Goal: Check status: Check status

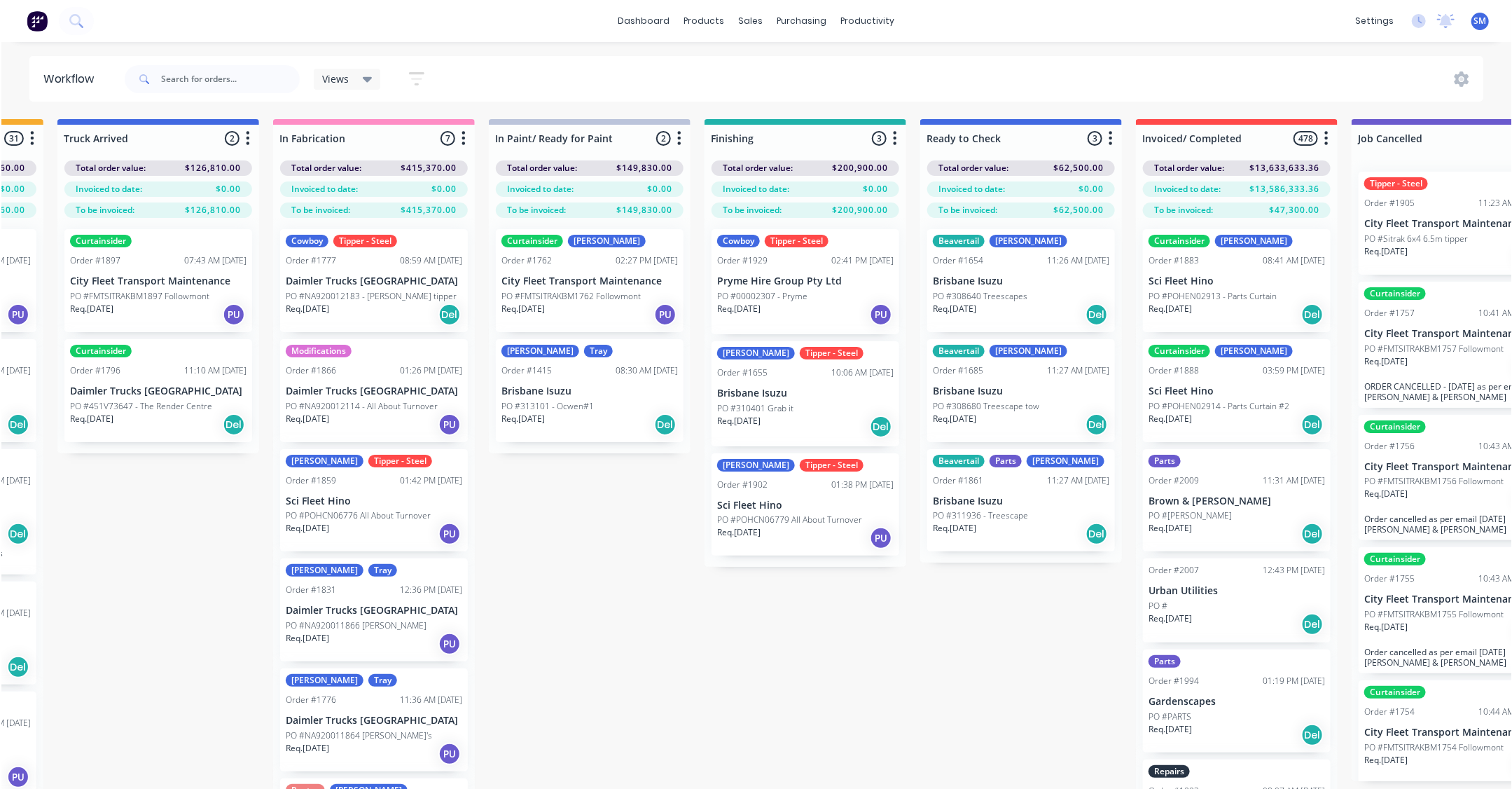
scroll to position [0, 405]
click at [681, 698] on div "Submitted 37 Status colour #273444 hex #273444 Save Cancel Summaries Total orde…" at bounding box center [752, 479] width 2336 height 719
click at [707, 673] on div "Submitted 37 Status colour #273444 hex #273444 Save Cancel Summaries Total orde…" at bounding box center [752, 479] width 2336 height 719
click at [195, 77] on input "text" at bounding box center [229, 79] width 139 height 28
type input "14977"
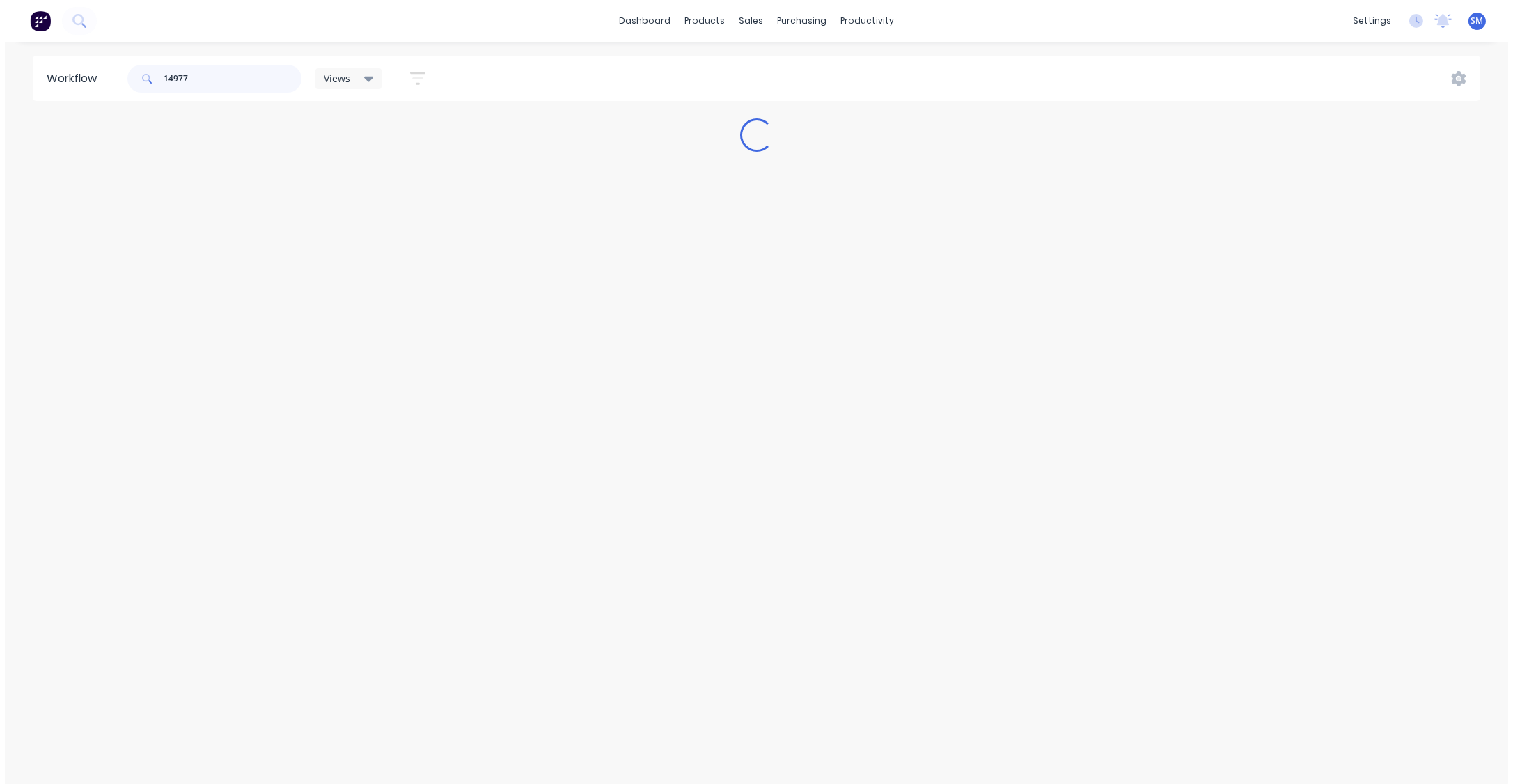
scroll to position [0, 0]
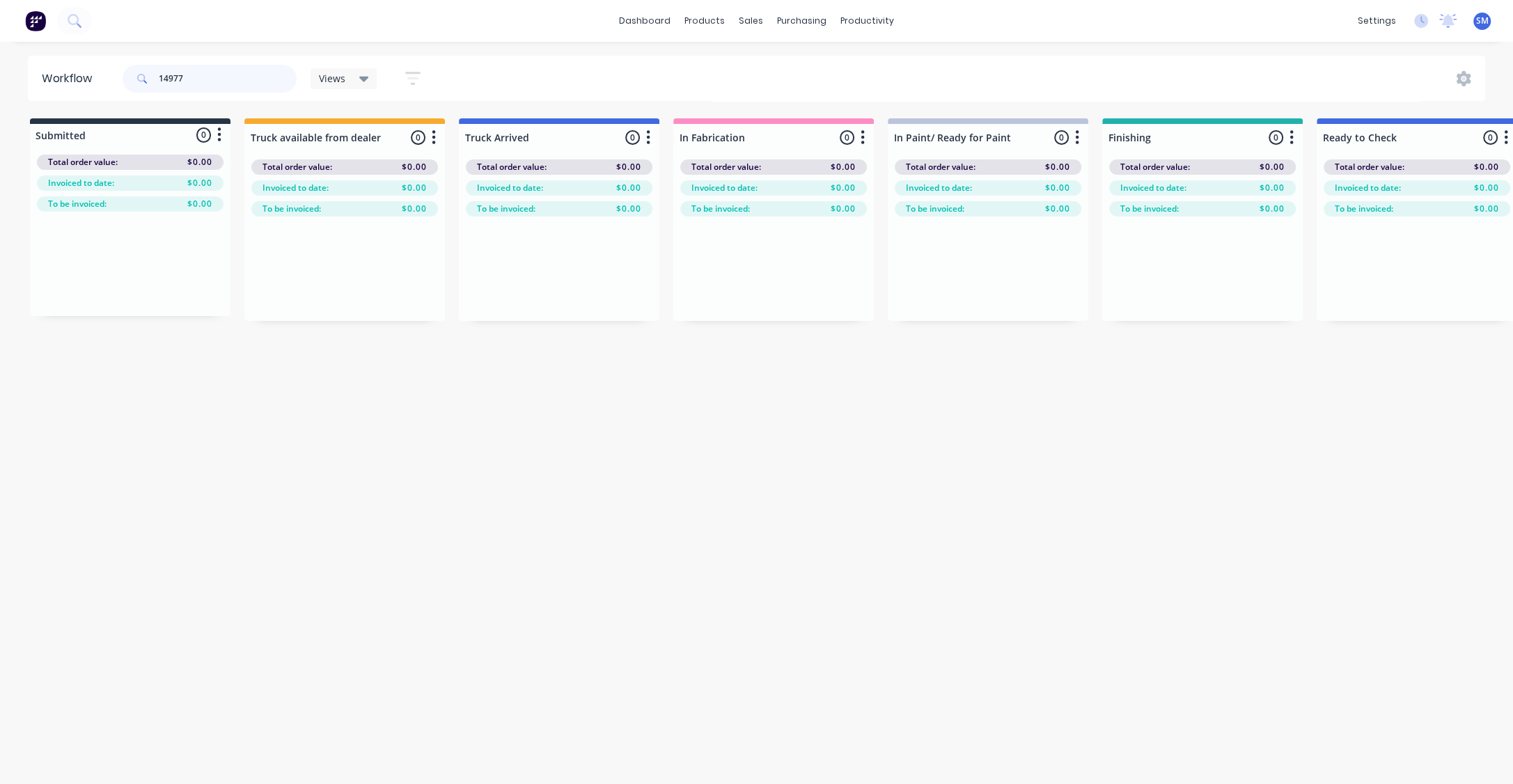
click at [98, 73] on header "Workflow 14977 Views Save new view None (Default) edit Show/Hide statuses Show …" at bounding box center [757, 78] width 1459 height 46
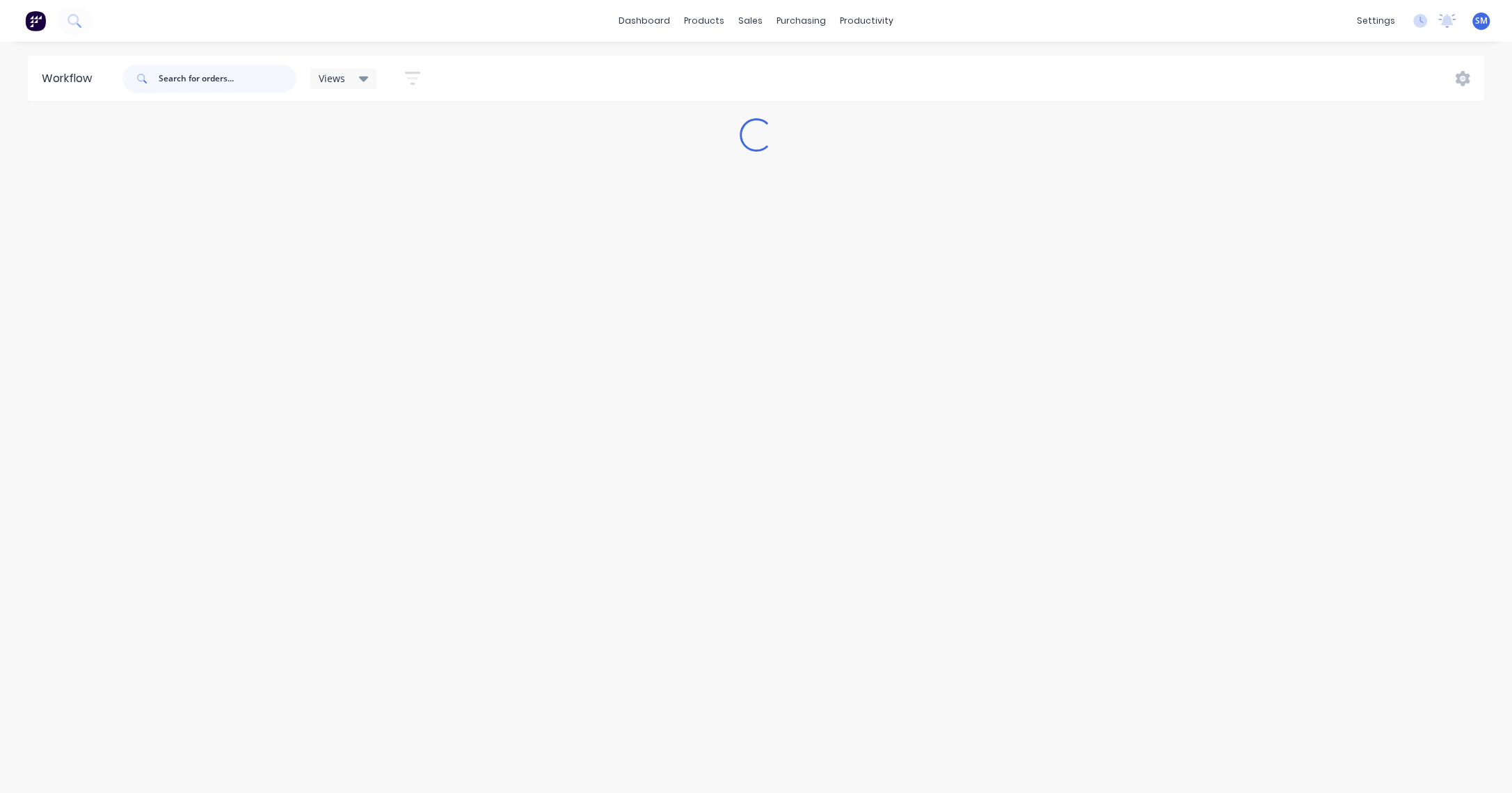
click at [186, 76] on input "text" at bounding box center [228, 79] width 138 height 28
paste input "POHCN04549"
type input "POHCN04549"
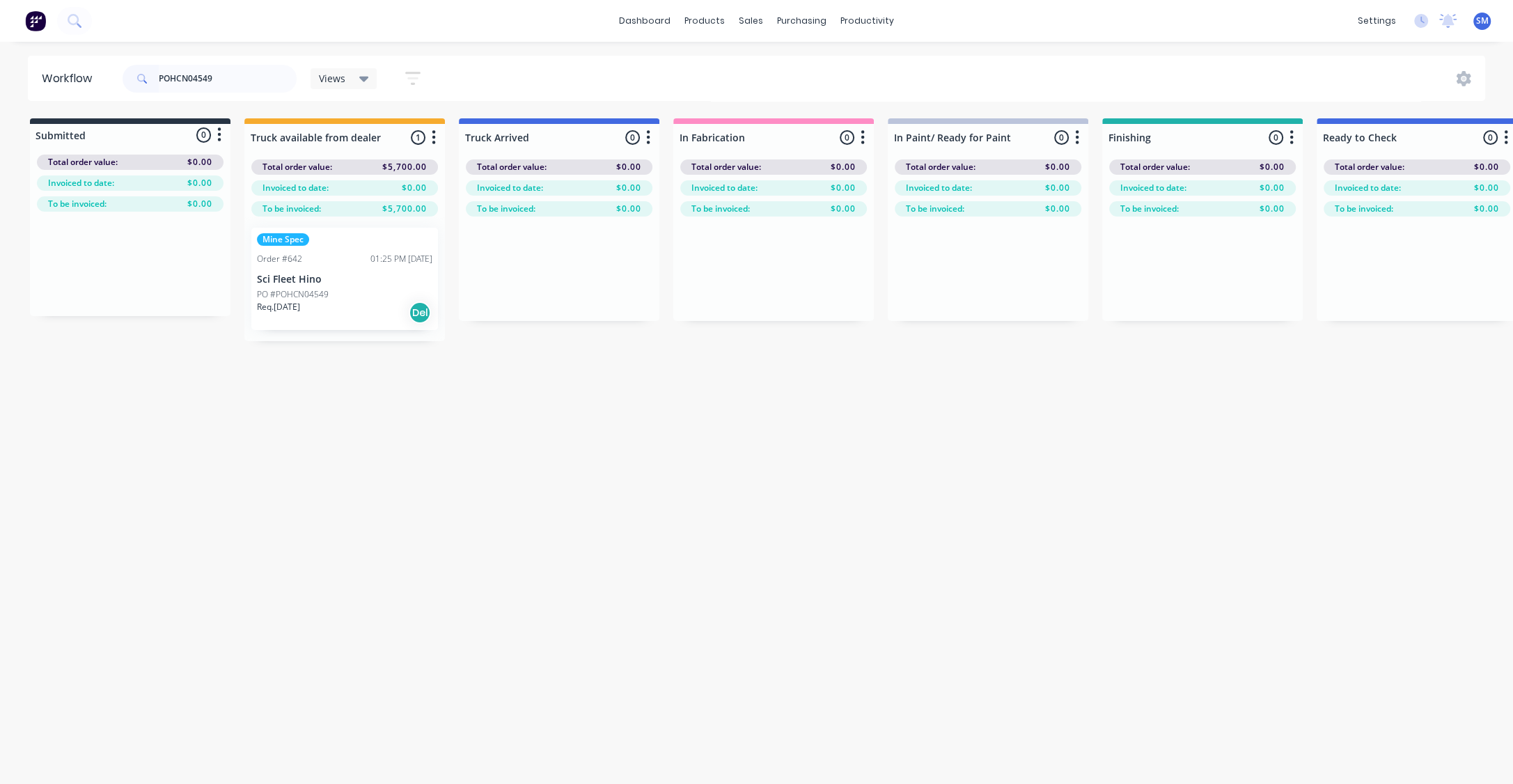
click at [306, 278] on p "Sci Fleet Hino" at bounding box center [344, 279] width 175 height 12
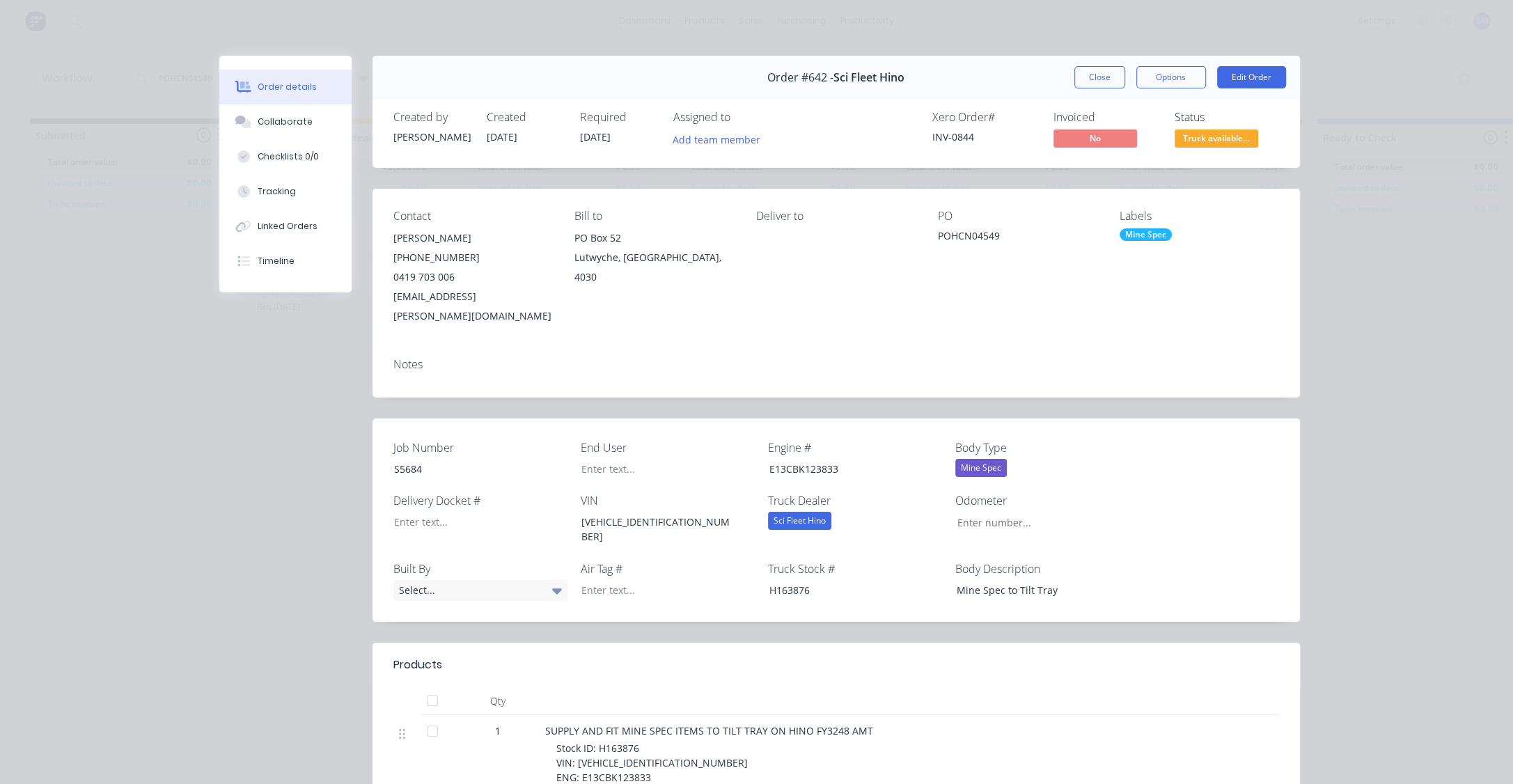
click at [1170, 63] on div "Order #642 - Sci Fleet Hino Close Options Edit Order" at bounding box center [836, 77] width 927 height 44
click at [1170, 74] on button "Options" at bounding box center [1171, 77] width 70 height 22
click at [1099, 133] on div "Work Order" at bounding box center [1133, 141] width 122 height 20
click at [1086, 159] on div "Standard" at bounding box center [1133, 168] width 122 height 20
drag, startPoint x: 1097, startPoint y: 76, endPoint x: 1493, endPoint y: 85, distance: 396.1
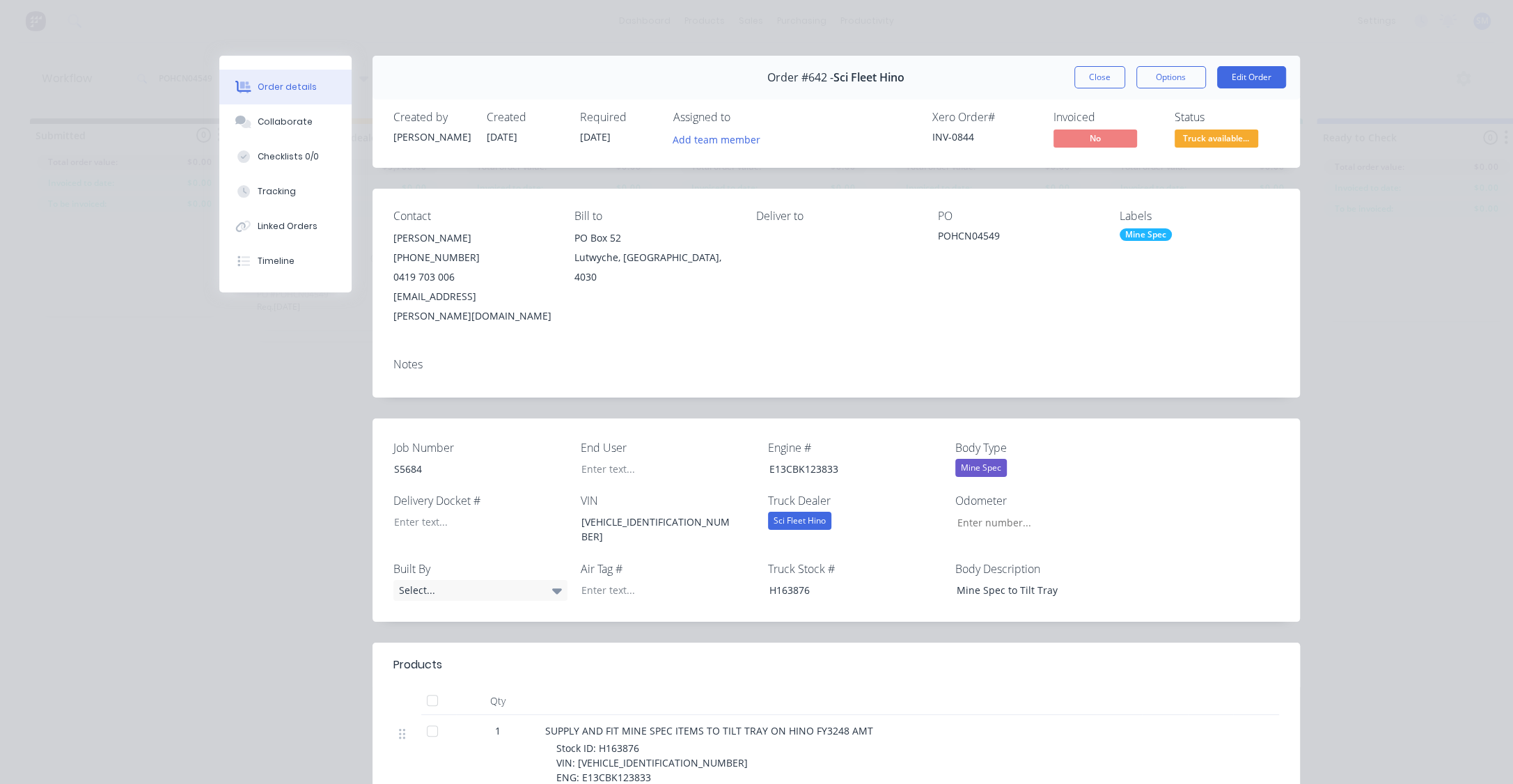
click at [1100, 76] on button "Close" at bounding box center [1099, 77] width 51 height 22
